Goal: Transaction & Acquisition: Purchase product/service

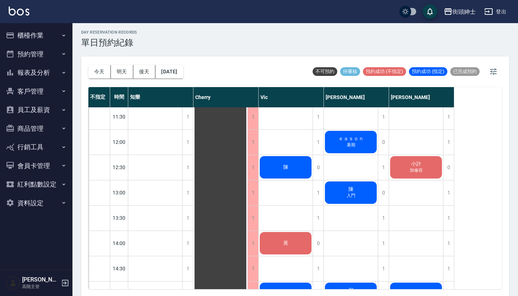
scroll to position [130, 0]
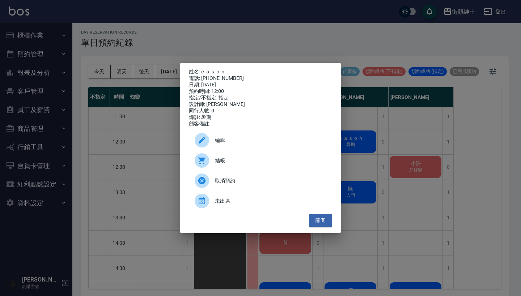
click at [245, 140] on span "編輯" at bounding box center [270, 141] width 111 height 8
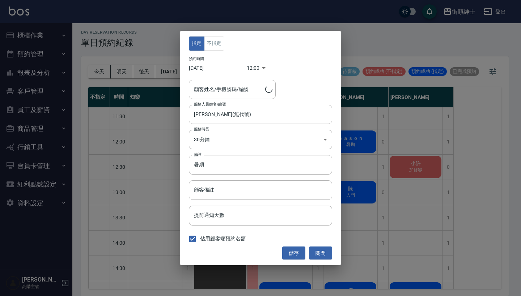
type input "ｅａｓｏｎ/0939970798"
click at [243, 168] on input "暑期" at bounding box center [260, 165] width 143 height 20
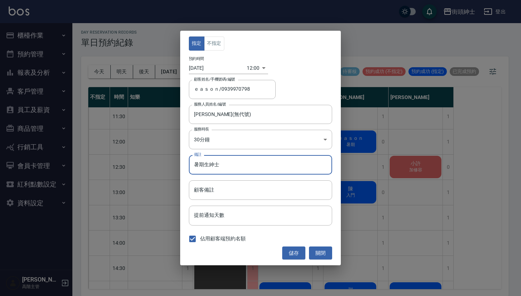
click at [207, 165] on input "暑期生紳士" at bounding box center [260, 165] width 143 height 20
type input "暑期升紳士"
click at [295, 255] on button "儲存" at bounding box center [293, 253] width 23 height 13
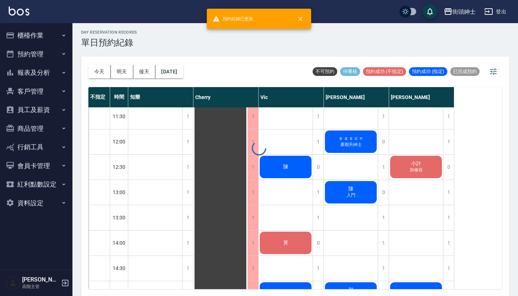
click at [366, 189] on div at bounding box center [259, 148] width 518 height 296
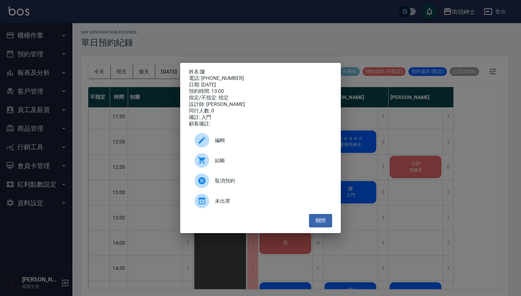
click at [279, 144] on span "編輯" at bounding box center [270, 141] width 111 height 8
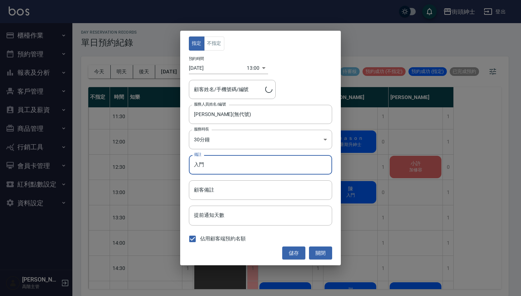
click at [261, 170] on input "入門" at bounding box center [260, 165] width 143 height 20
type input "陳/0922200888"
click at [210, 166] on input "入門生紳士" at bounding box center [260, 165] width 143 height 20
type input "入門升紳士"
click at [291, 246] on div "指定 不指定 預約時間 2025/08/21 13:00 1755752400000 顧客姓名/手機號碼/編號 陳/0922200888 顧客姓名/手機號碼/…" at bounding box center [260, 148] width 161 height 235
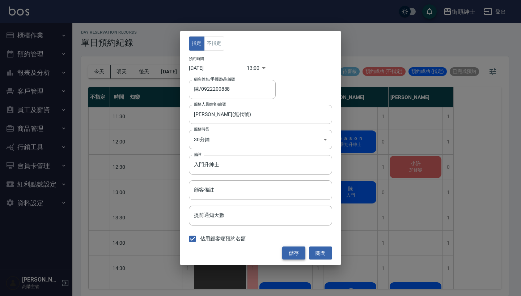
click at [292, 249] on button "儲存" at bounding box center [293, 253] width 23 height 13
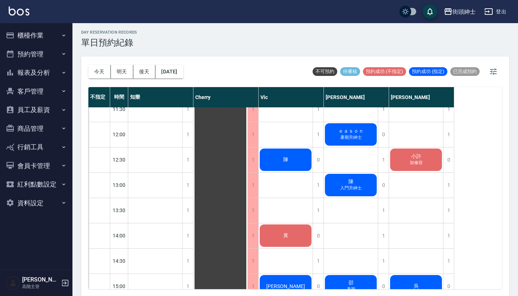
scroll to position [138, 0]
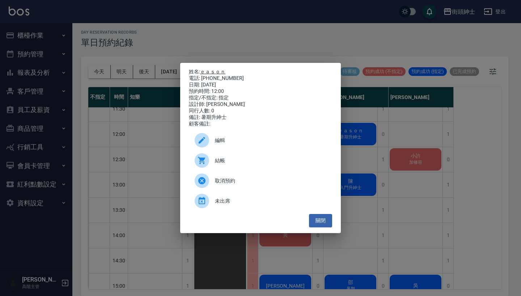
drag, startPoint x: 235, startPoint y: 76, endPoint x: 204, endPoint y: 71, distance: 31.2
click at [204, 71] on div "姓名: ｅａｓｏｎ 電話: 0939970798 日期: 2025/08/21 預約時間: 12:00 指定/不指定: 指定 設計師: 戴比 同行人數: 0 …" at bounding box center [260, 98] width 143 height 59
copy div "姓名: ｅａｓｏｎ 電話: 0939970798"
click at [313, 44] on div "姓名: ｅａｓｏｎ 電話: 0939970798 日期: 2025/08/21 預約時間: 12:00 指定/不指定: 指定 設計師: 戴比 同行人數: 0 …" at bounding box center [260, 148] width 521 height 296
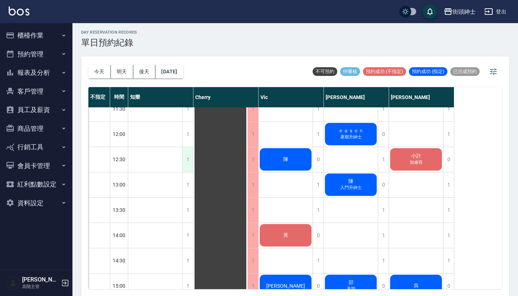
click at [190, 155] on div "1" at bounding box center [187, 159] width 11 height 25
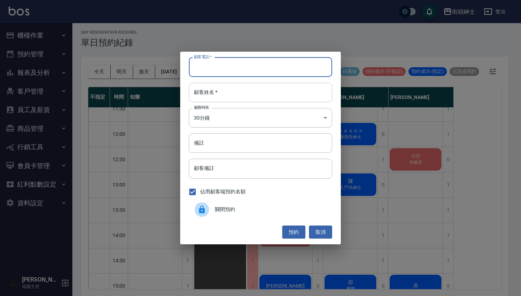
paste input "ｅａｓｏｎ 電話: 0939970798"
type input "ｅａｓｏｎ 電話: 0939970798"
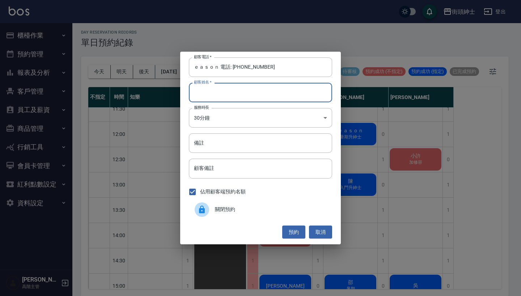
paste input "ｅａｓｏｎ 電話: 0939970798"
type input "ｅａｓｏｎ 電話: 0939970798"
drag, startPoint x: 233, startPoint y: 68, endPoint x: 152, endPoint y: 68, distance: 81.4
click at [153, 68] on div "顧客電話   * ｅａｓｏｎ 電話: 0939970798 顧客電話   * 顧客姓名   * ｅａｓｏｎ 電話: 0939970798 顧客姓名   * 服…" at bounding box center [260, 148] width 521 height 296
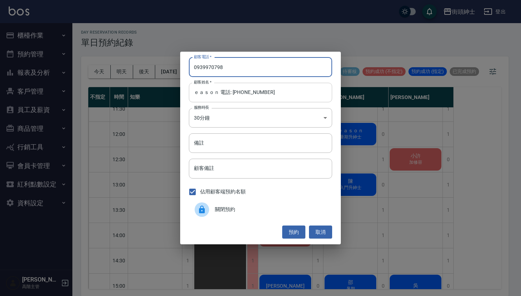
type input "0939970798"
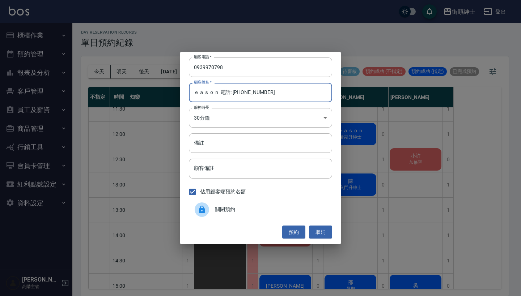
drag, startPoint x: 276, startPoint y: 94, endPoint x: 222, endPoint y: 94, distance: 54.3
click at [222, 94] on input "ｅａｓｏｎ 電話: 0939970798" at bounding box center [260, 93] width 143 height 20
type input "ｅａｓｏｎ"
click at [296, 230] on button "預約" at bounding box center [293, 232] width 23 height 13
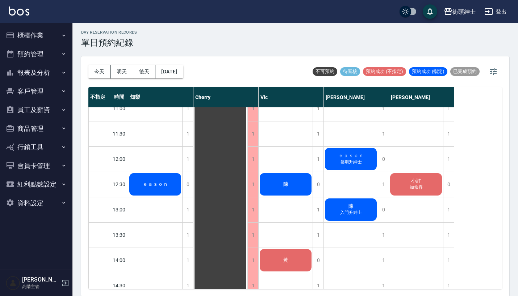
scroll to position [115, 0]
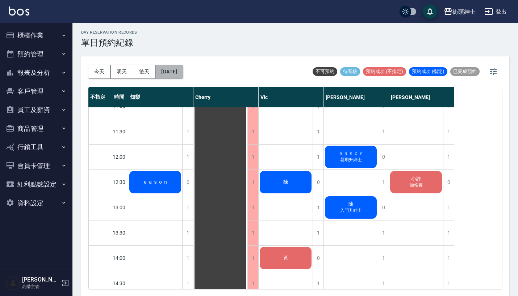
click at [168, 69] on button "[DATE]" at bounding box center [169, 71] width 28 height 13
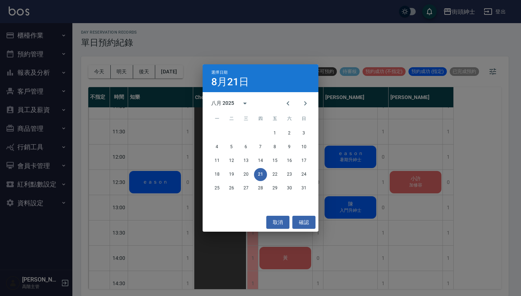
click at [343, 31] on div "選擇日期 8月21日 八月 2025 一 二 三 四 五 六 日 1 2 3 4 5 6 7 8 9 10 11 12 13 14 15 16 17 18 1…" at bounding box center [260, 148] width 521 height 296
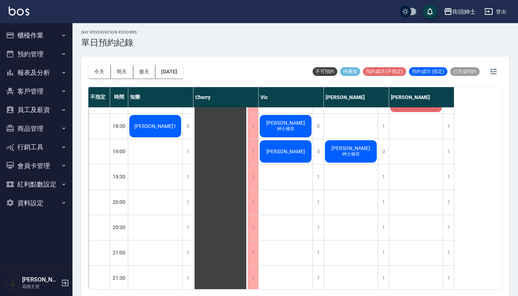
scroll to position [462, 0]
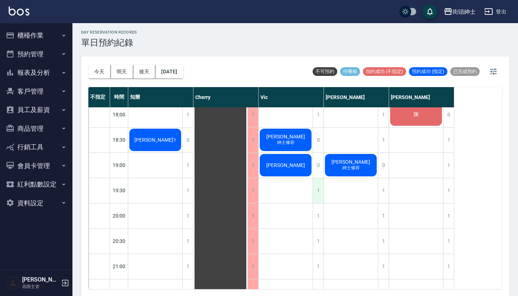
click at [317, 193] on div "1" at bounding box center [317, 190] width 11 height 25
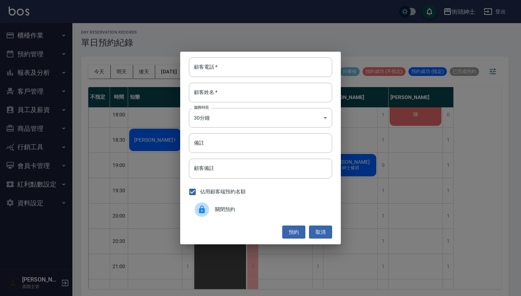
click at [283, 30] on div "顧客電話   * 顧客電話   * 顧客姓名   * 顧客姓名   * 服務時長 30分鐘 1 服務時長 備註 備註 顧客備註 顧客備註 佔用顧客端預約名額 …" at bounding box center [260, 148] width 521 height 296
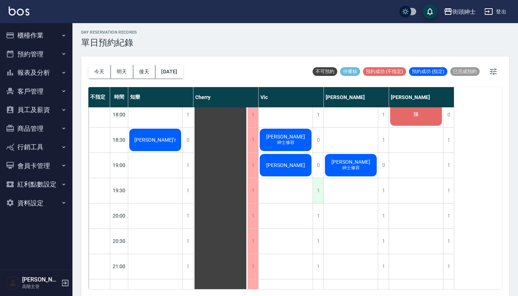
click at [319, 193] on div "1" at bounding box center [317, 190] width 11 height 25
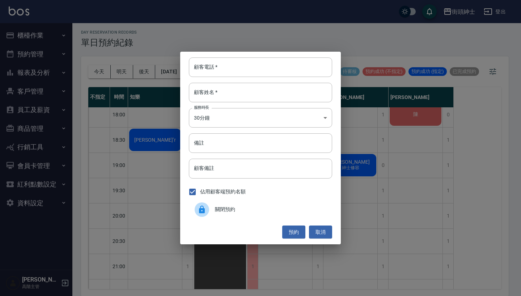
click at [226, 55] on div "顧客電話   * 顧客電話   * 顧客姓名   * 顧客姓名   * 服務時長 30分鐘 1 服務時長 備註 備註 顧客備註 顧客備註 佔用顧客端預約名額 …" at bounding box center [260, 148] width 161 height 193
paste input "Michael 0910367542"
type input "Michael 0910367542"
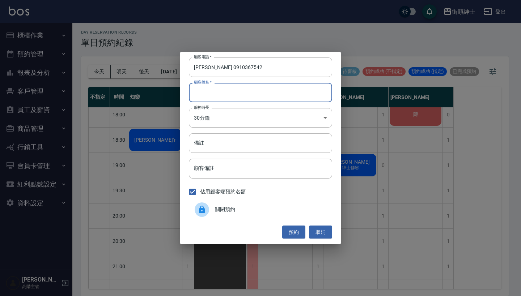
paste input "Michael 0910367542"
type input "Michael 0910367542"
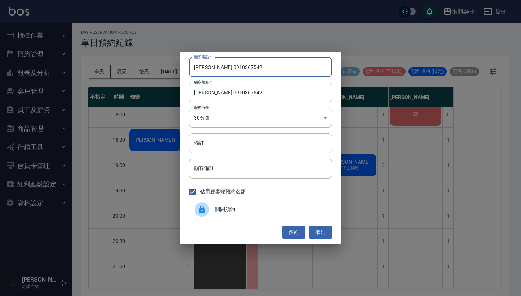
drag, startPoint x: 213, startPoint y: 66, endPoint x: 171, endPoint y: 66, distance: 42.4
click at [173, 66] on div "顧客電話   * Michael 0910367542 顧客電話   * 顧客姓名   * Michael 0910367542 顧客姓名   * 服務時長 …" at bounding box center [260, 148] width 521 height 296
type input "0910367542"
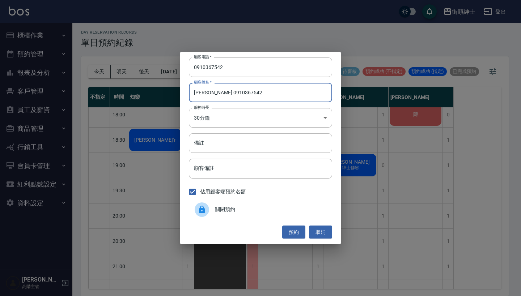
drag, startPoint x: 266, startPoint y: 96, endPoint x: 212, endPoint y: 94, distance: 53.6
click at [212, 94] on input "Michael 0910367542" at bounding box center [260, 93] width 143 height 20
type input "[PERSON_NAME]"
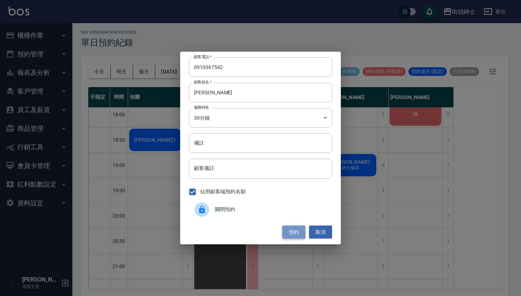
click at [289, 227] on button "預約" at bounding box center [293, 232] width 23 height 13
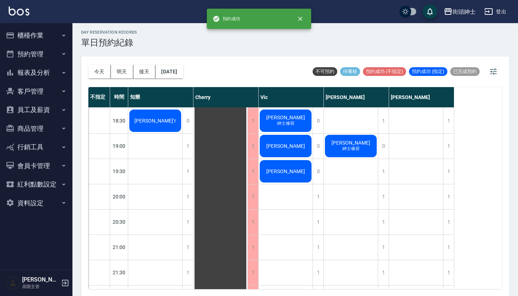
scroll to position [480, 0]
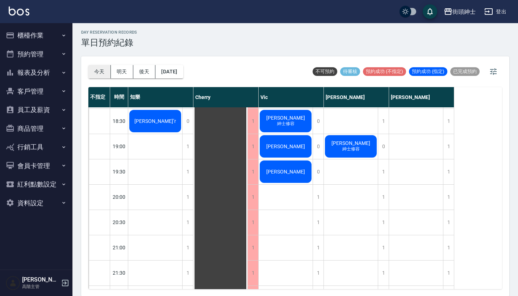
click at [96, 69] on button "今天" at bounding box center [99, 71] width 22 height 13
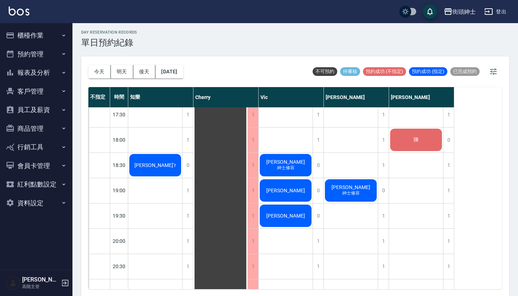
scroll to position [424, 0]
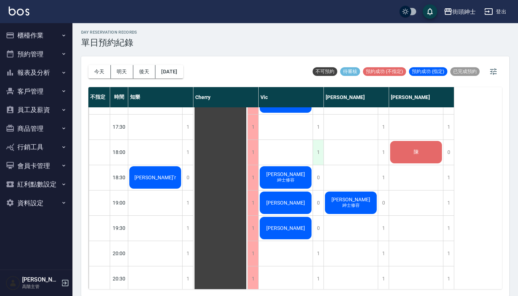
click at [322, 150] on div "1" at bounding box center [317, 152] width 11 height 25
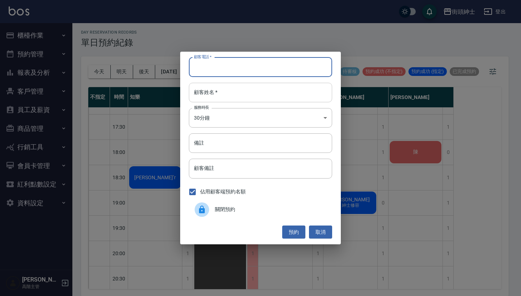
paste input "James 0909338451"
type input "James 0909338451"
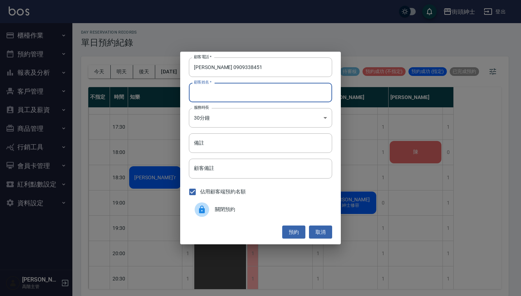
paste input "James 0909338451"
type input "James 0909338451"
drag, startPoint x: 211, startPoint y: 68, endPoint x: 177, endPoint y: 68, distance: 34.0
click at [178, 68] on div "顧客電話   * James 0909338451 顧客電話   * 顧客姓名   * James 0909338451 顧客姓名   * 服務時長 30分鐘…" at bounding box center [260, 148] width 521 height 296
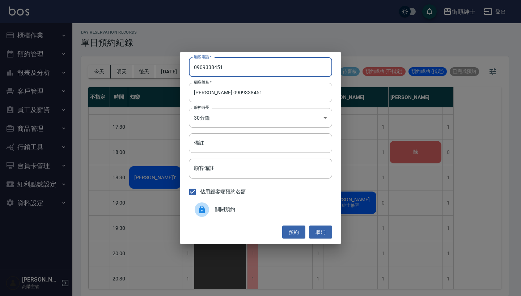
type input "0909338451"
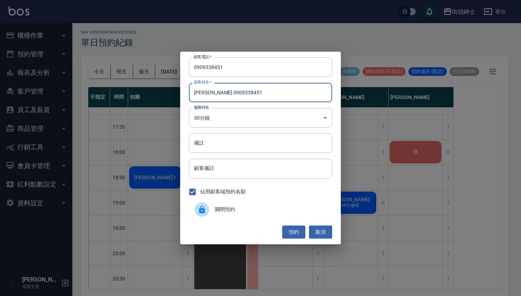
drag, startPoint x: 260, startPoint y: 95, endPoint x: 209, endPoint y: 93, distance: 50.7
click at [209, 93] on input "James 0909338451" at bounding box center [260, 93] width 143 height 20
type input "[PERSON_NAME]"
click at [297, 234] on button "預約" at bounding box center [293, 232] width 23 height 13
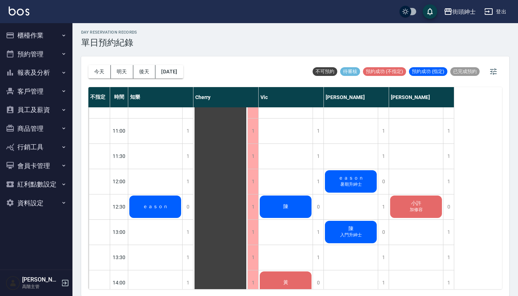
scroll to position [102, 0]
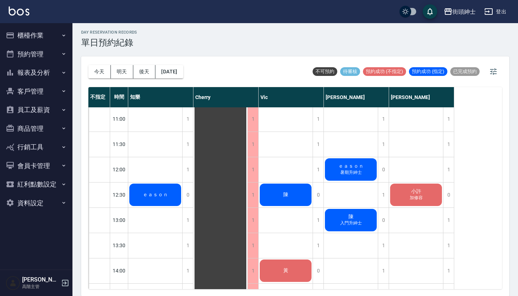
click at [169, 192] on span "ｅａｓｏｎ" at bounding box center [155, 195] width 28 height 7
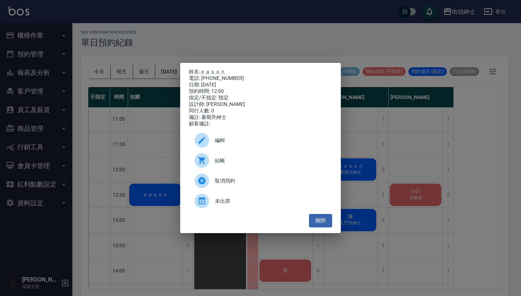
click at [371, 154] on div "姓名: ｅａｓｏｎ 電話: 0939970798 日期: 2025/08/21 預約時間: 12:00 指定/不指定: 指定 設計師: 戴比 同行人數: 0 …" at bounding box center [260, 148] width 521 height 296
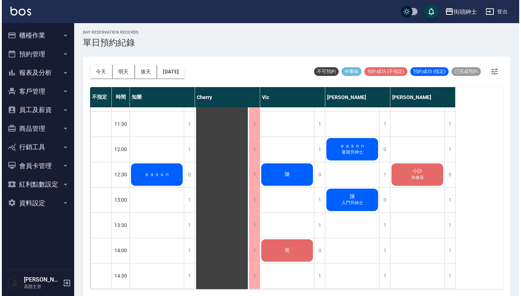
scroll to position [139, 0]
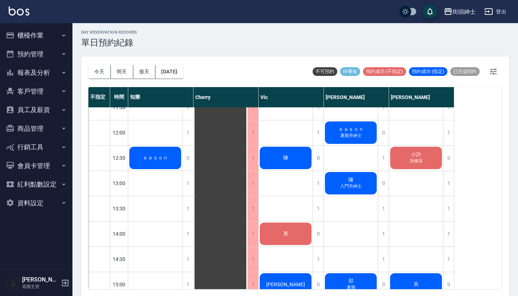
click at [157, 161] on span "暑期升紳士" at bounding box center [155, 161] width 3 height 0
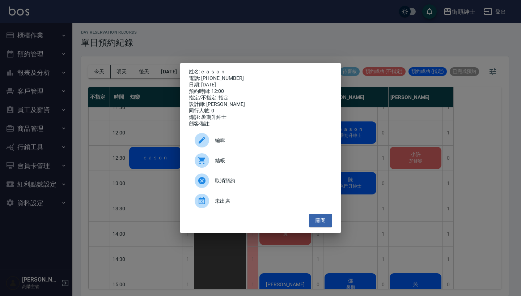
click at [290, 164] on span "結帳" at bounding box center [270, 161] width 111 height 8
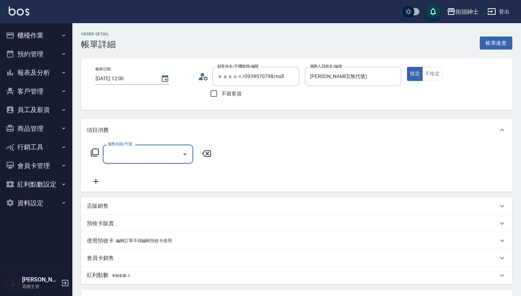
click at [145, 162] on div "服務名稱/代號" at bounding box center [148, 154] width 90 height 19
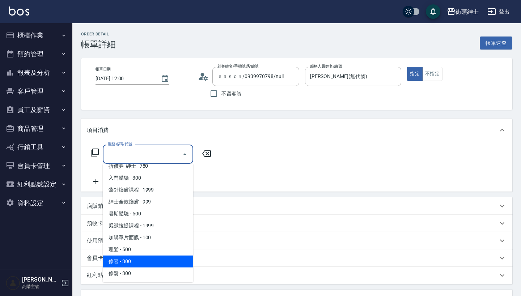
scroll to position [30, 0]
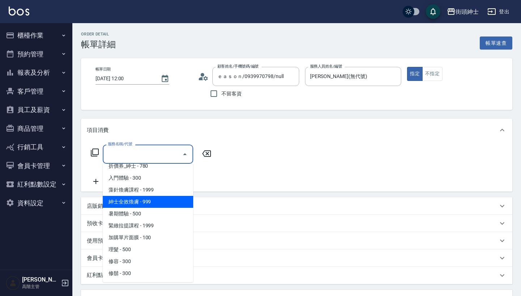
click at [163, 199] on span "紳士全效煥膚 - 999" at bounding box center [148, 202] width 90 height 12
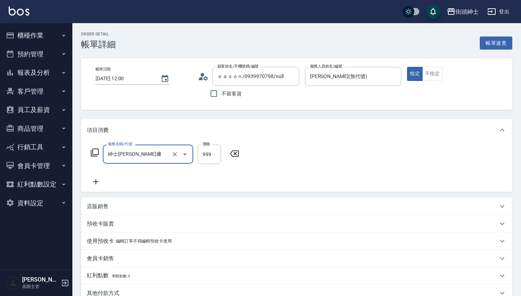
type input "紳士[PERSON_NAME]膚"
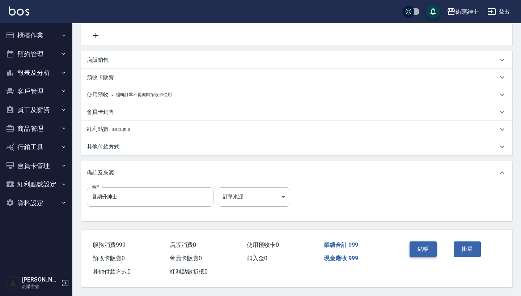
scroll to position [150, 0]
click at [424, 244] on button "結帳" at bounding box center [423, 249] width 27 height 15
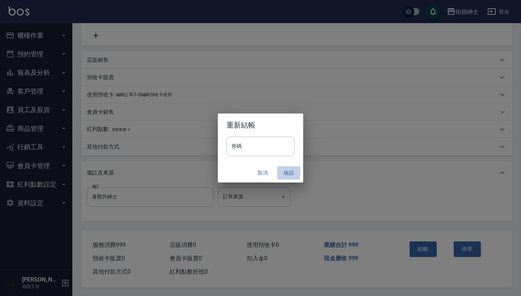
click at [292, 174] on button "確認" at bounding box center [288, 173] width 23 height 13
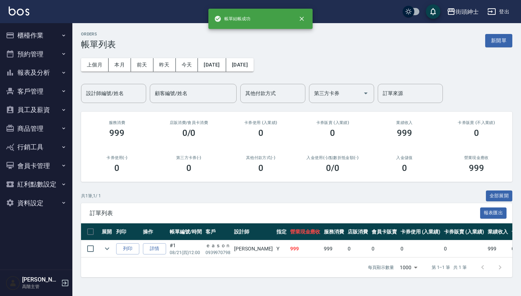
click at [54, 57] on button "預約管理" at bounding box center [36, 54] width 67 height 19
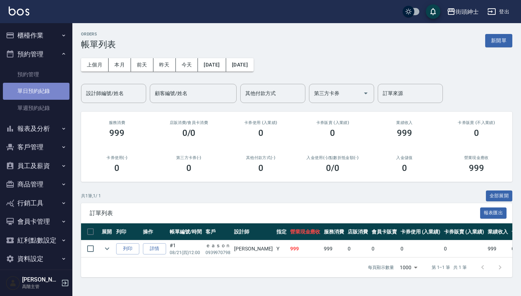
click at [51, 92] on link "單日預約紀錄" at bounding box center [36, 91] width 67 height 17
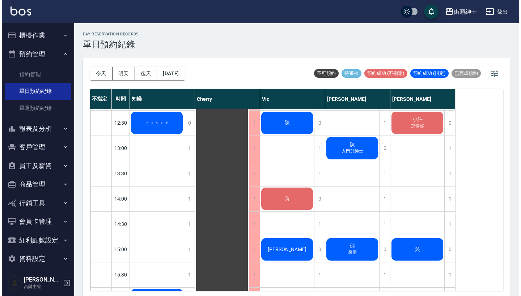
scroll to position [178, 0]
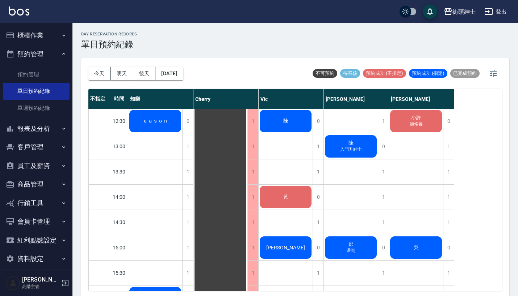
click at [182, 134] on div "陳 入門升紳士" at bounding box center [155, 121] width 54 height 25
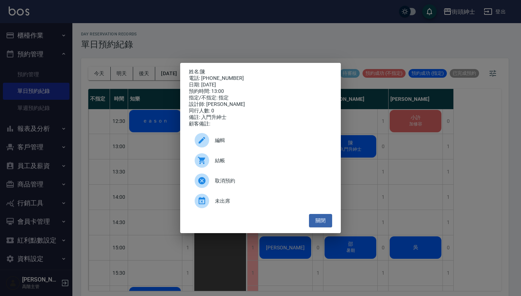
click at [250, 164] on span "結帳" at bounding box center [270, 161] width 111 height 8
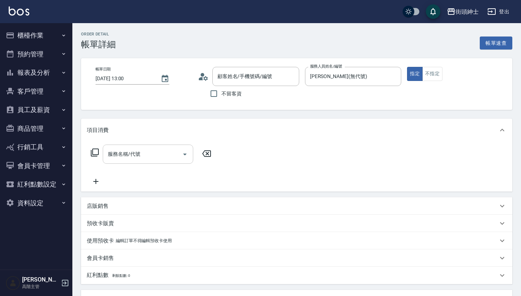
type input "陳/0922200888/null"
click at [158, 160] on input "服務名稱/代號" at bounding box center [142, 154] width 73 height 13
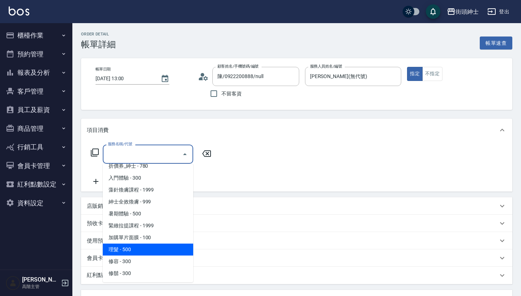
scroll to position [30, 0]
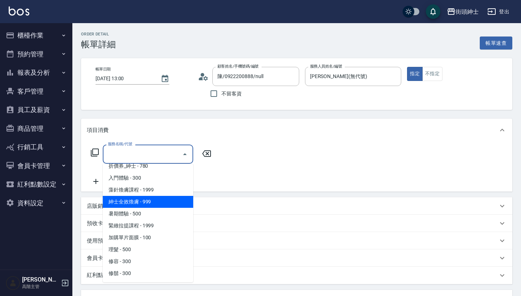
click at [169, 198] on span "紳士全效煥膚 - 999" at bounding box center [148, 202] width 90 height 12
type input "紳士[PERSON_NAME]膚"
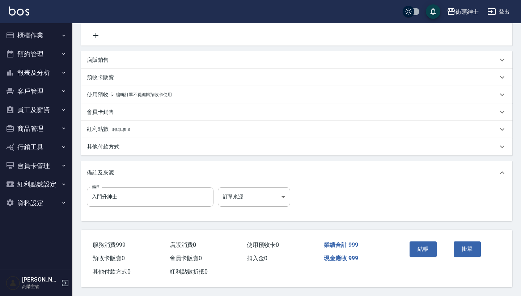
scroll to position [150, 0]
click at [418, 245] on button "結帳" at bounding box center [423, 249] width 27 height 15
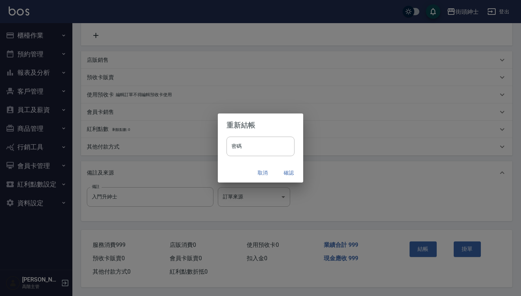
click at [287, 172] on button "確認" at bounding box center [288, 173] width 23 height 13
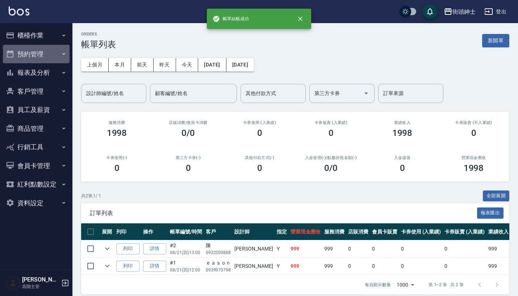
click at [61, 46] on button "預約管理" at bounding box center [36, 54] width 67 height 19
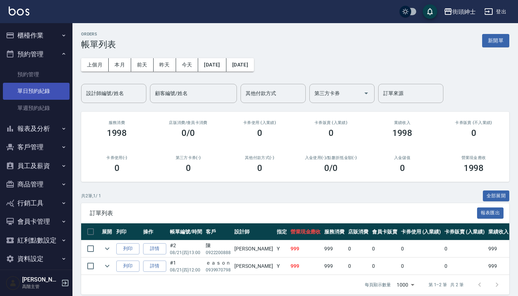
click at [50, 87] on link "單日預約紀錄" at bounding box center [36, 91] width 67 height 17
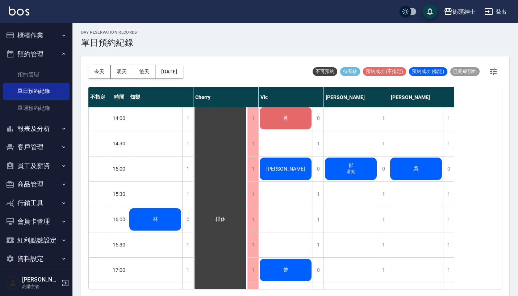
scroll to position [253, 0]
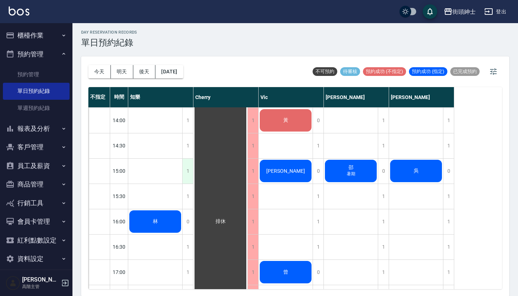
click at [188, 168] on div "1" at bounding box center [187, 171] width 11 height 25
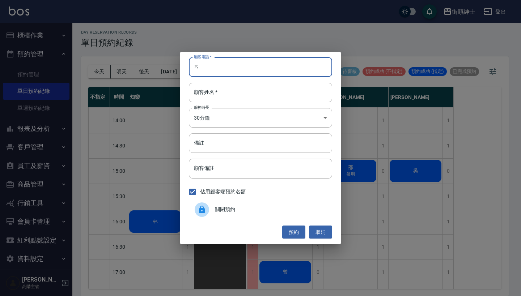
type input "ㄞ"
type input "0966302035"
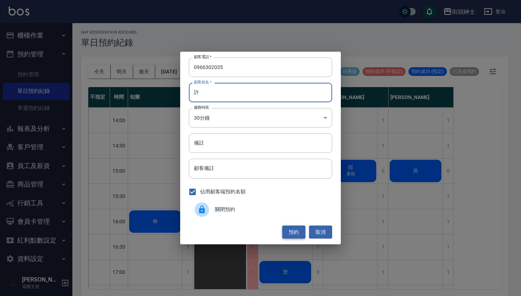
type input "許"
click at [298, 232] on button "預約" at bounding box center [293, 232] width 23 height 13
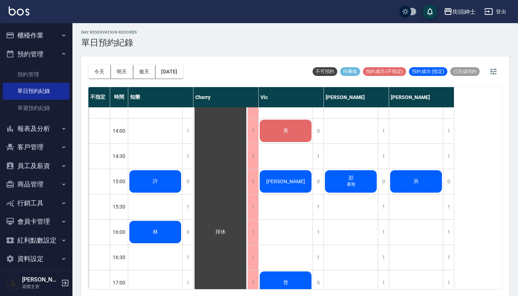
scroll to position [241, 0]
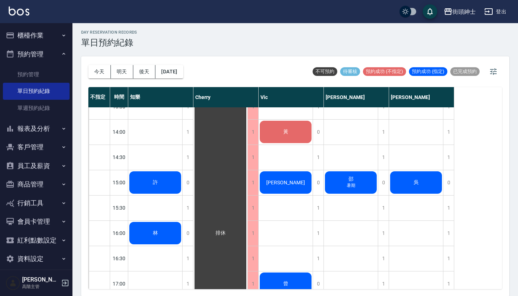
click at [170, 68] on div "許" at bounding box center [155, 56] width 54 height 25
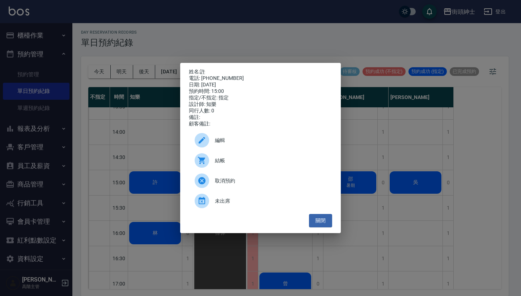
click at [222, 141] on span "編輯" at bounding box center [270, 141] width 111 height 8
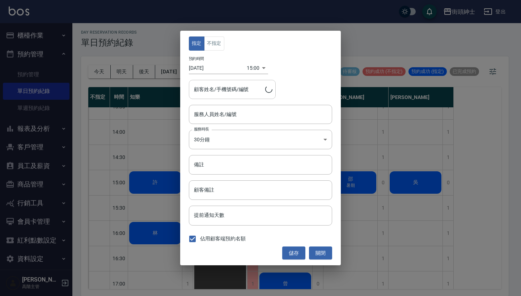
type input "知樂(無代號)"
type input "許/0966302035"
click at [214, 42] on button "不指定" at bounding box center [214, 44] width 20 height 14
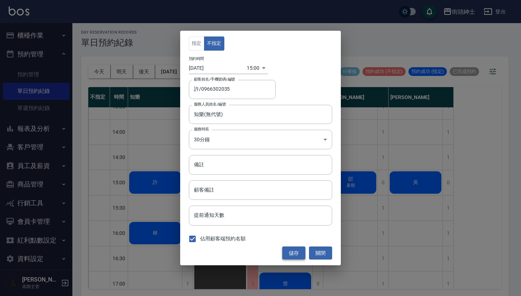
click at [295, 254] on button "儲存" at bounding box center [293, 253] width 23 height 13
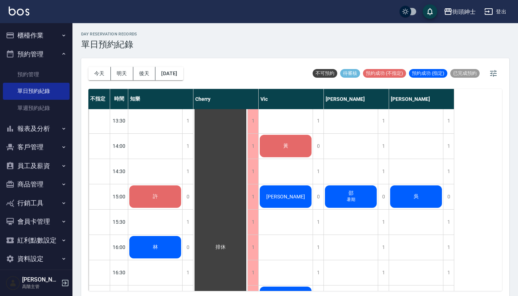
scroll to position [227, 0]
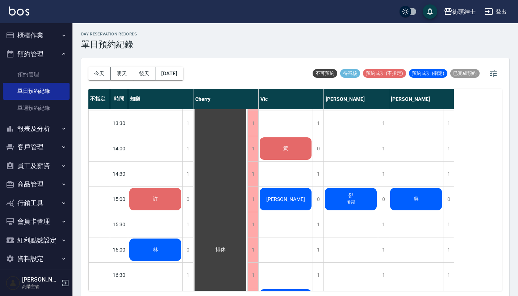
click at [182, 85] on div "[PERSON_NAME]" at bounding box center [155, 72] width 54 height 25
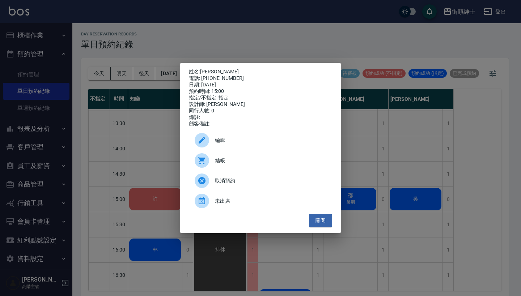
click at [291, 50] on div "姓名: [PERSON_NAME] 電話: [PHONE_NUMBER] 日期: [DATE] 預約時間: 15:00 指定/不指定: 指定 設計師: [PE…" at bounding box center [260, 148] width 521 height 296
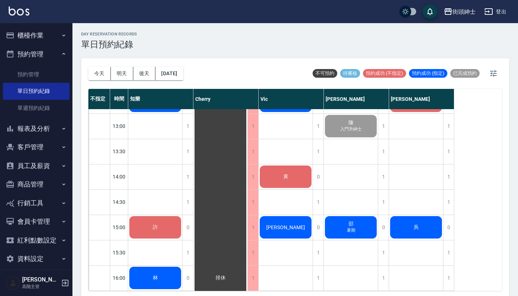
scroll to position [198, 0]
